Goal: Check status: Check status

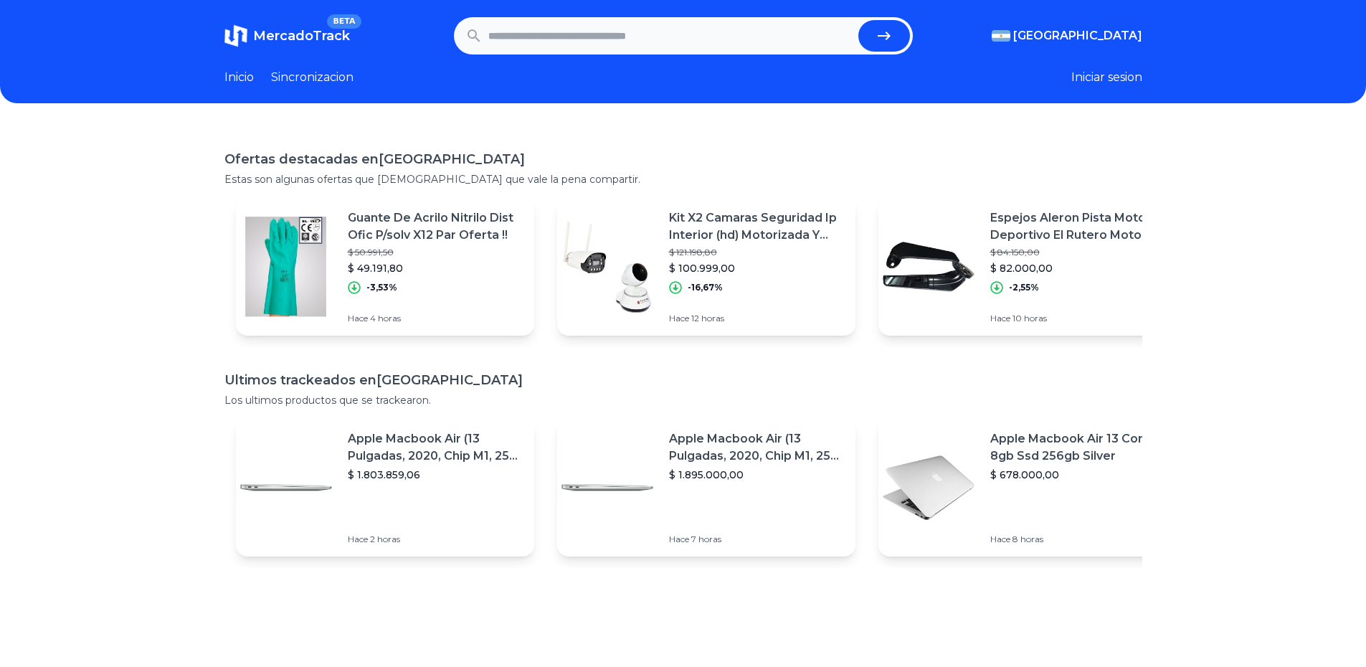
click at [739, 46] on input "text" at bounding box center [670, 36] width 364 height 32
paste input "**********"
type input "**********"
click at [884, 34] on icon "submit" at bounding box center [884, 35] width 17 height 17
